Goal: Task Accomplishment & Management: Manage account settings

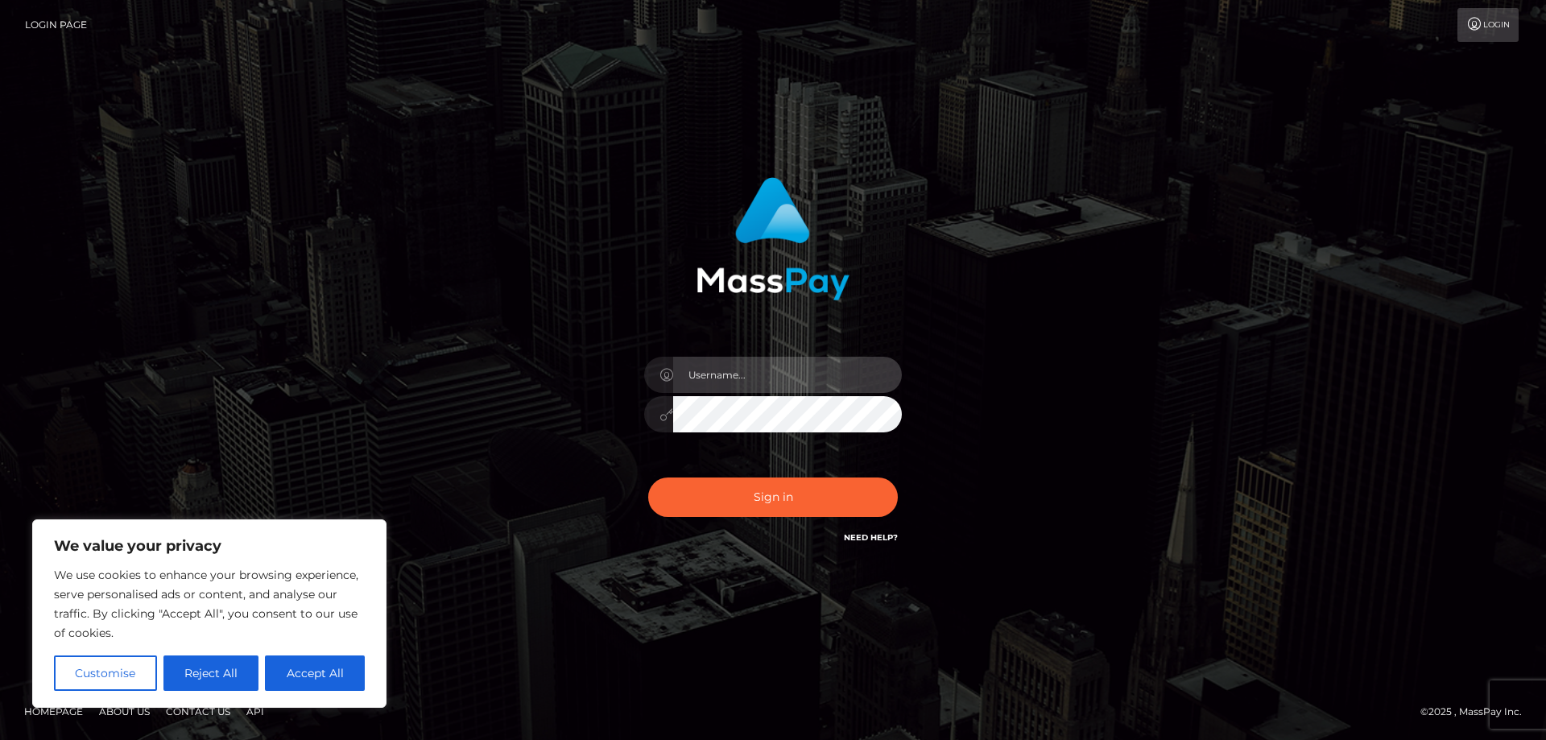
click at [719, 374] on input "text" at bounding box center [787, 375] width 229 height 36
click at [990, 356] on div at bounding box center [773, 370] width 447 height 410
click at [741, 358] on input "text" at bounding box center [787, 375] width 229 height 36
type input "[EMAIL_ADDRESS][DOMAIN_NAME]"
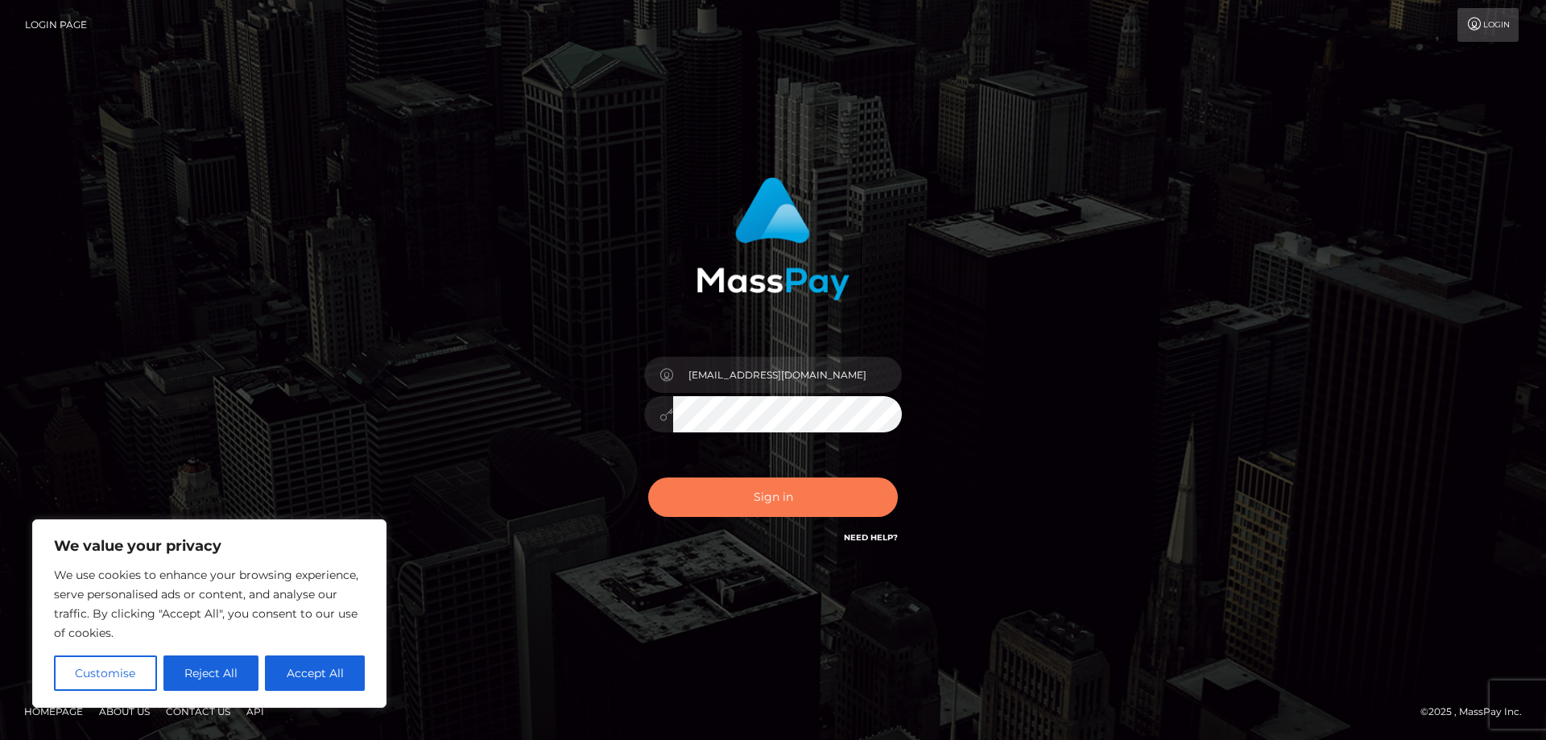
click at [712, 497] on button "Sign in" at bounding box center [773, 496] width 250 height 39
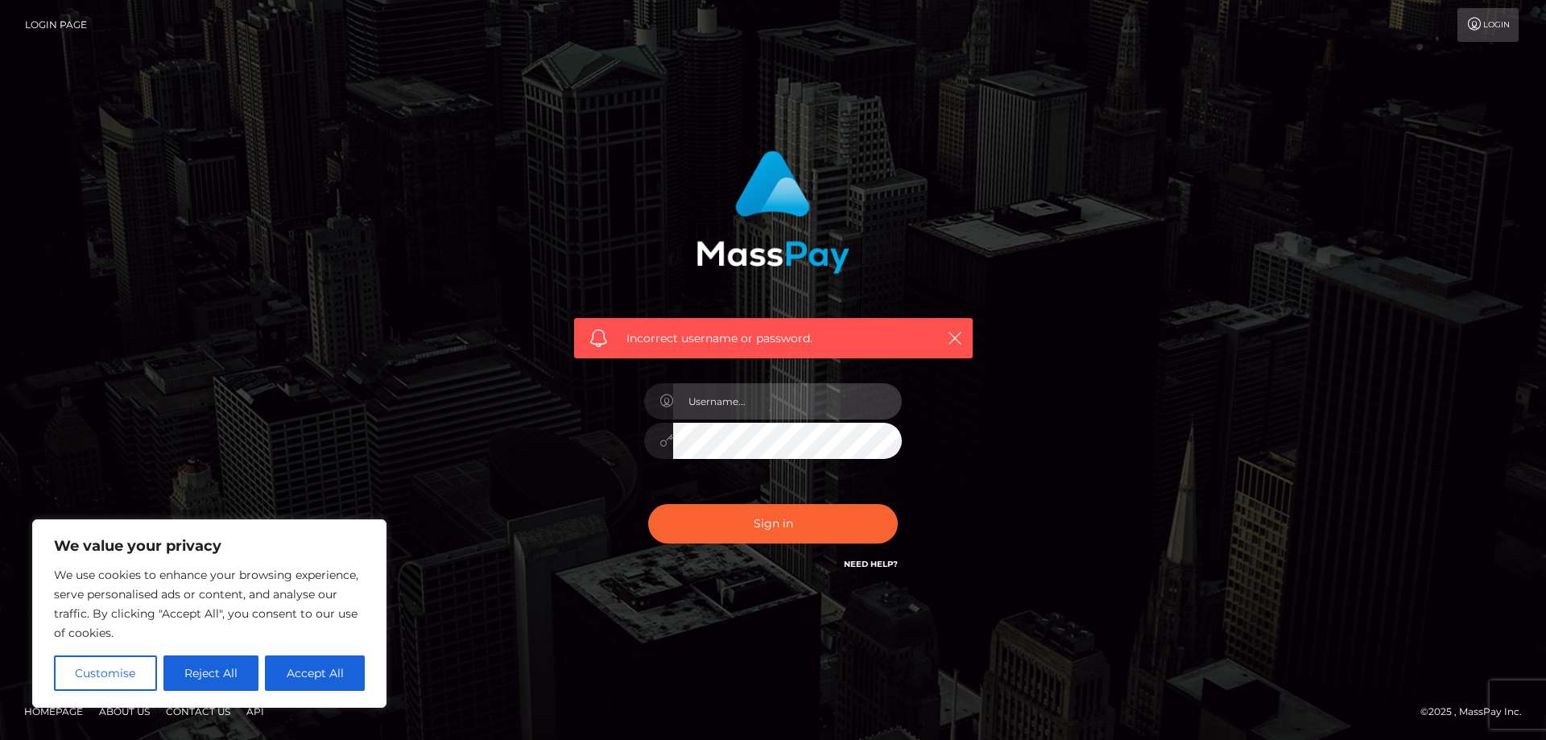
click at [729, 407] on input "text" at bounding box center [787, 401] width 229 height 36
type input "[EMAIL_ADDRESS][DOMAIN_NAME]"
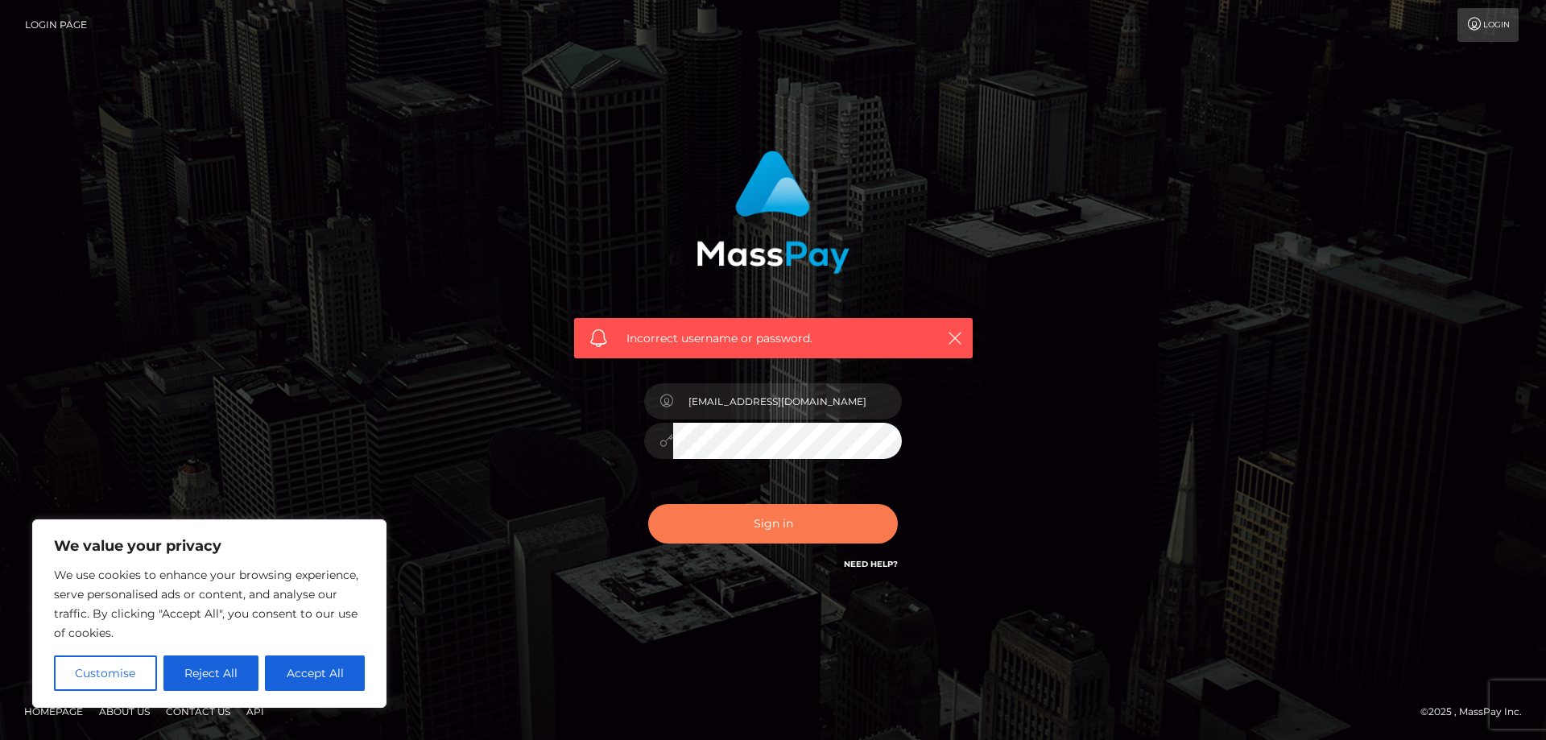
click at [770, 519] on button "Sign in" at bounding box center [773, 523] width 250 height 39
click at [957, 337] on icon "button" at bounding box center [955, 338] width 16 height 16
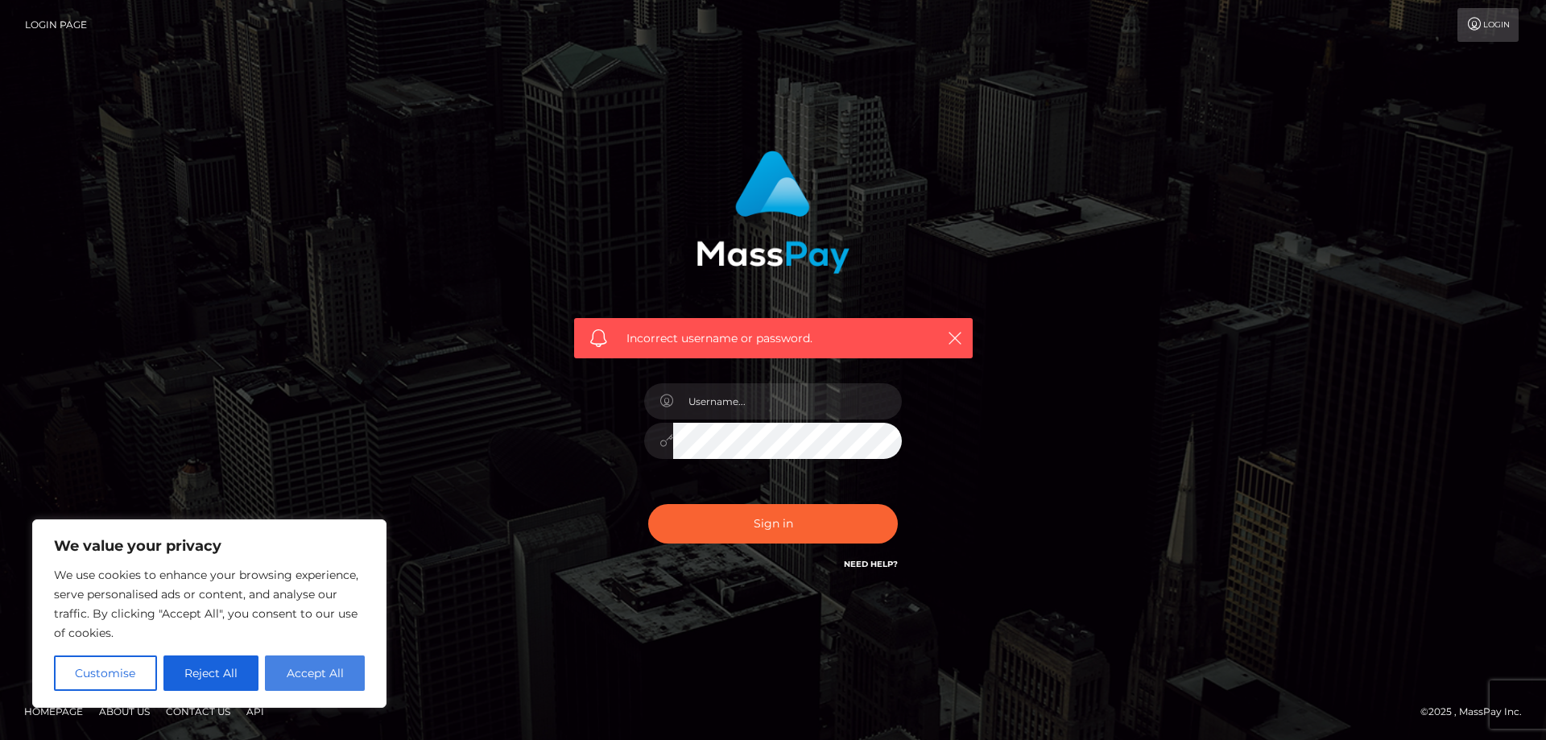
click at [297, 666] on button "Accept All" at bounding box center [315, 672] width 100 height 35
checkbox input "true"
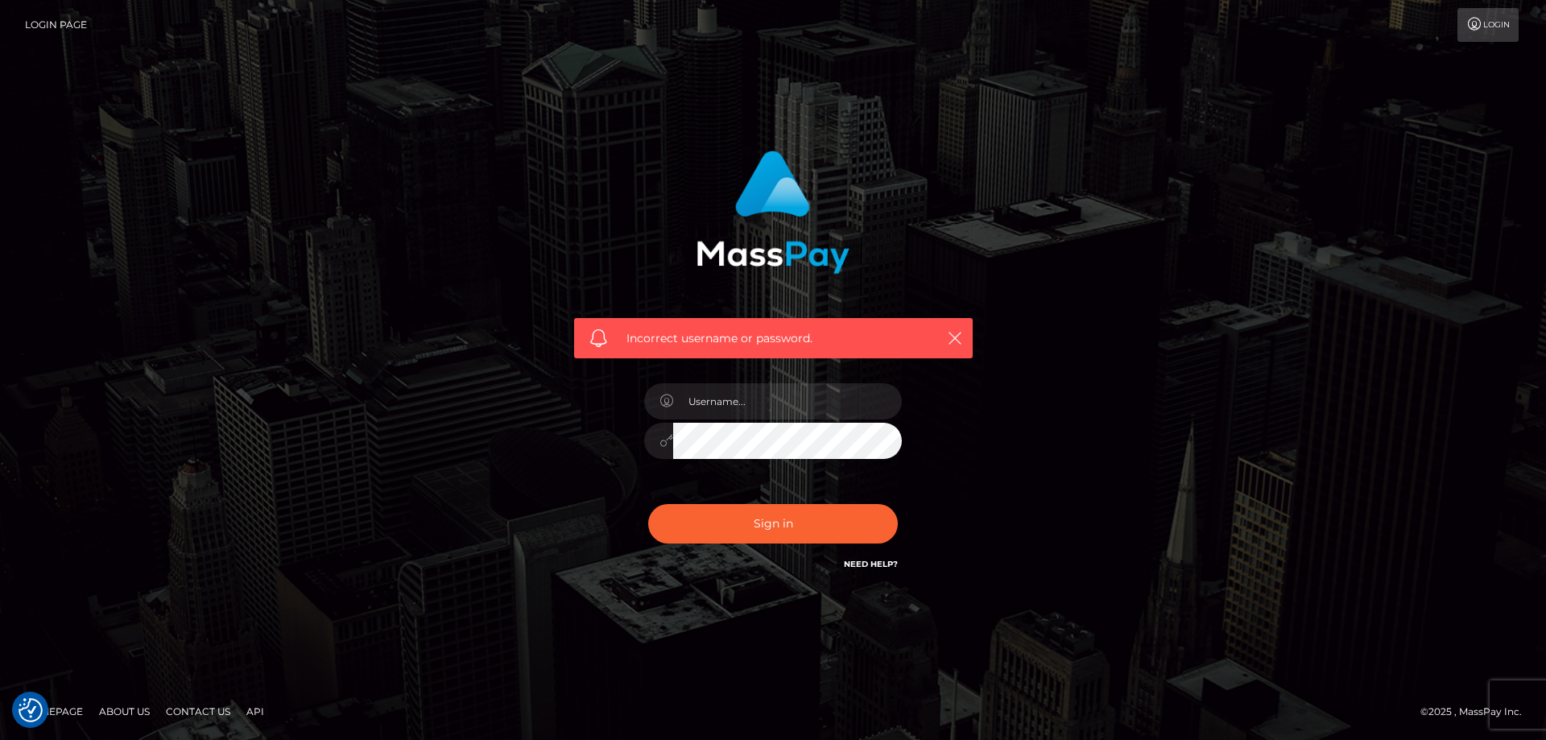
click at [739, 420] on div at bounding box center [773, 432] width 282 height 123
click at [738, 409] on input "text" at bounding box center [787, 401] width 229 height 36
type input "aliyatitovaldez@gmail.com"
click at [841, 395] on input "aliyatitovaldez@gmail.com" at bounding box center [787, 401] width 229 height 36
click at [1064, 402] on div "Incorrect username or password. aliyatitovaldez@gmail.com" at bounding box center [773, 369] width 918 height 463
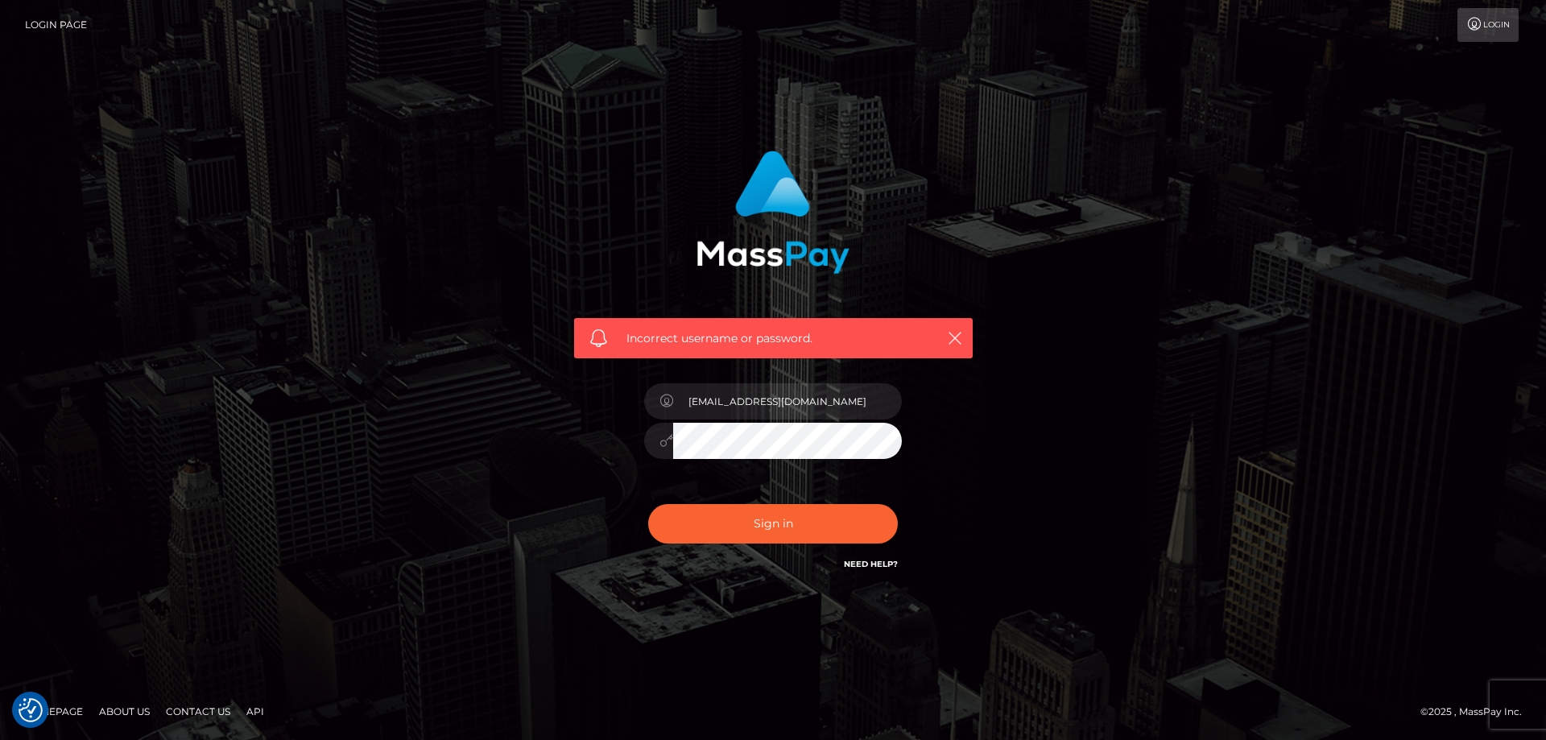
click at [648, 504] on button "Sign in" at bounding box center [773, 523] width 250 height 39
click at [957, 333] on icon "button" at bounding box center [955, 338] width 16 height 16
click at [955, 331] on icon "button" at bounding box center [955, 338] width 16 height 16
click at [1480, 19] on icon at bounding box center [1474, 24] width 17 height 13
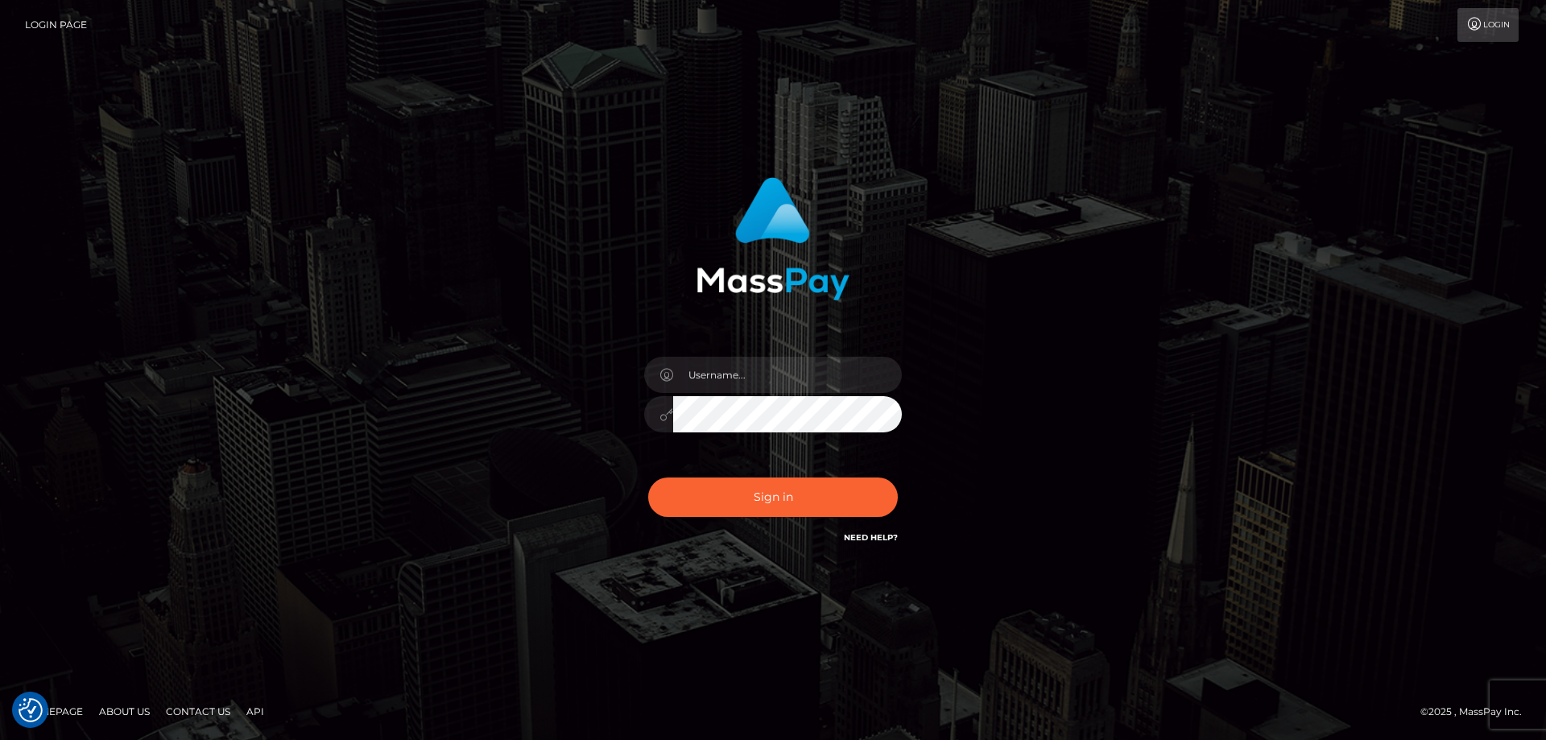
click at [875, 535] on link "Need Help?" at bounding box center [871, 537] width 54 height 10
click at [874, 539] on link "Need Help?" at bounding box center [871, 537] width 54 height 10
